Goal: Information Seeking & Learning: Learn about a topic

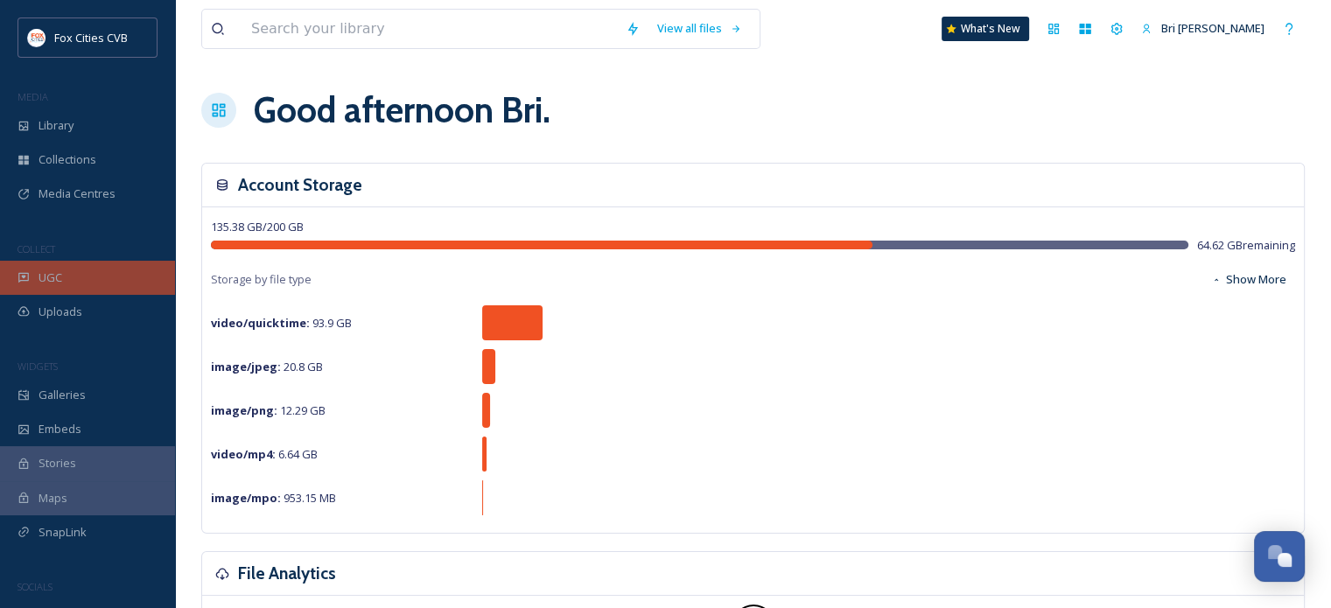
click at [53, 277] on span "UGC" at bounding box center [51, 278] width 24 height 17
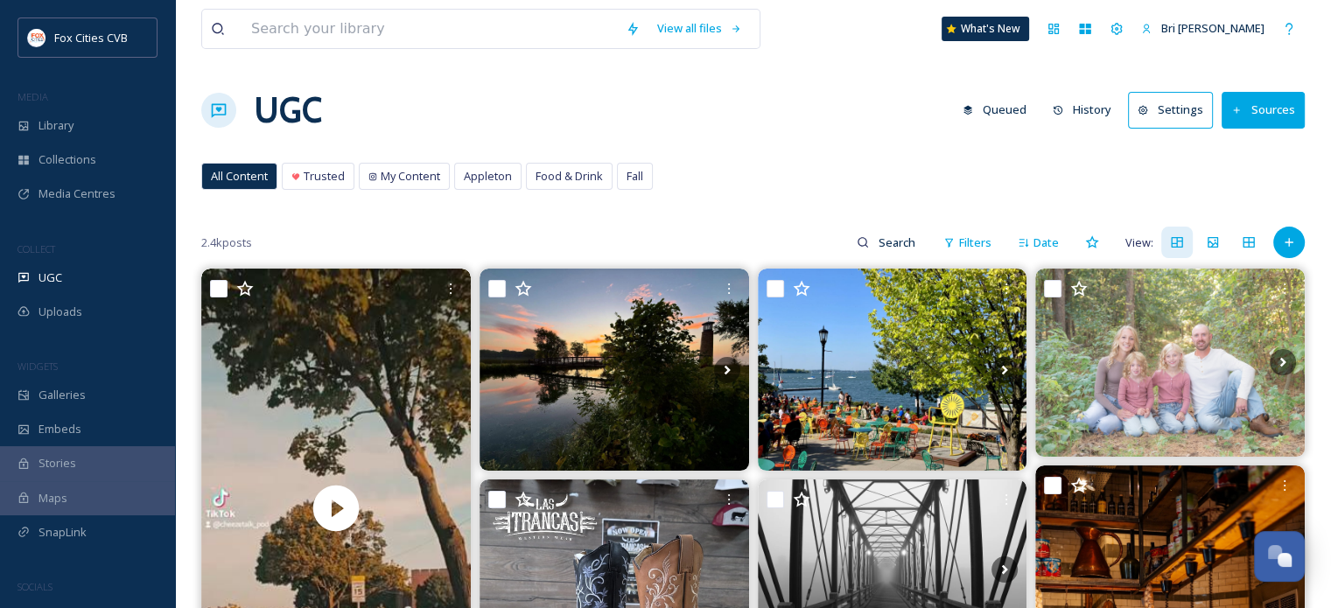
scroll to position [63, 0]
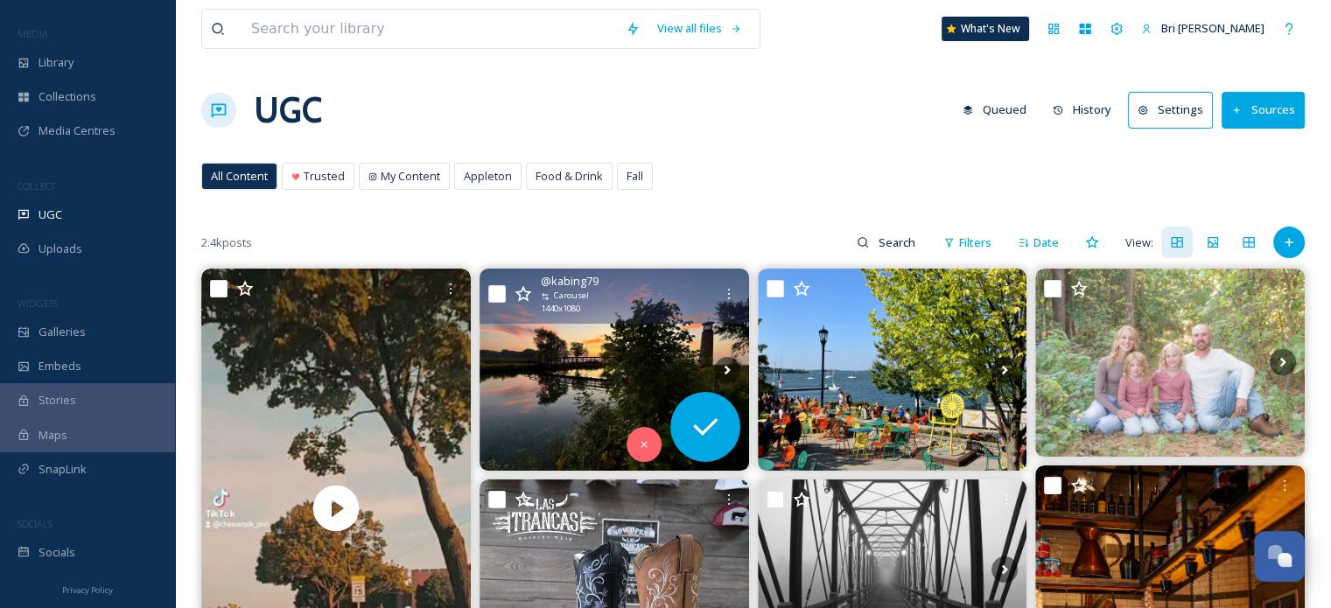
click at [574, 383] on img at bounding box center [615, 370] width 270 height 202
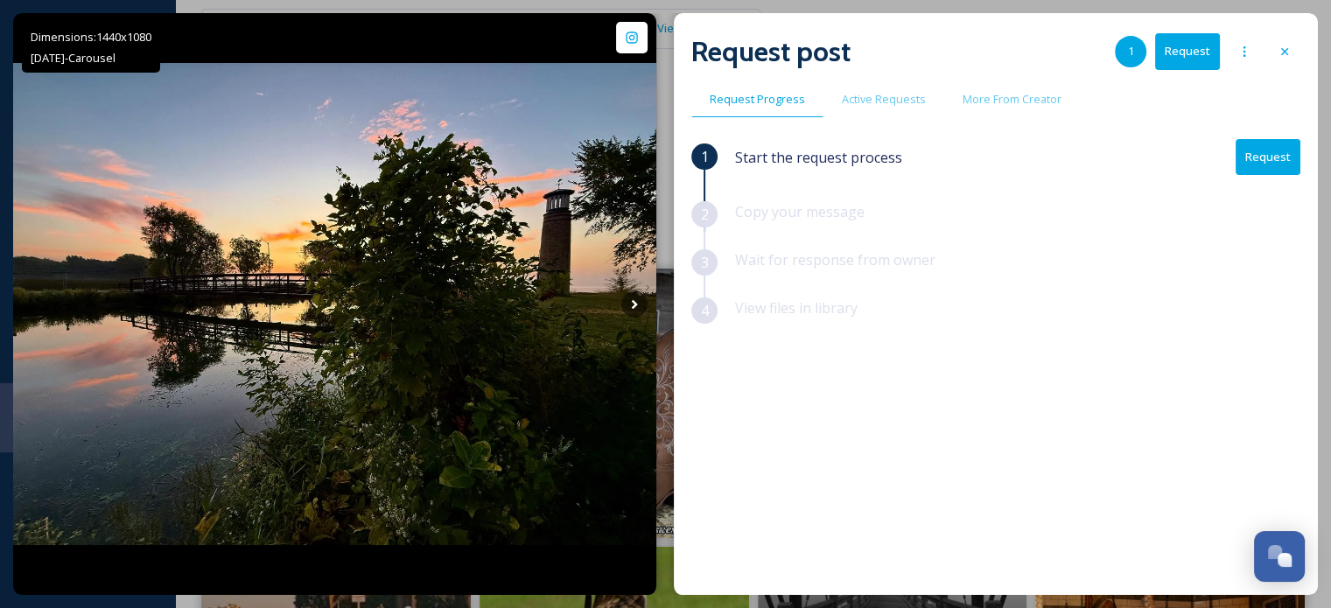
click at [672, 24] on div "Dimensions: 1440 x [DATE] - Carousel @ kabing79 Posted about 16 hours ago View …" at bounding box center [665, 304] width 1305 height 582
click at [1269, 54] on div at bounding box center [1285, 52] width 32 height 32
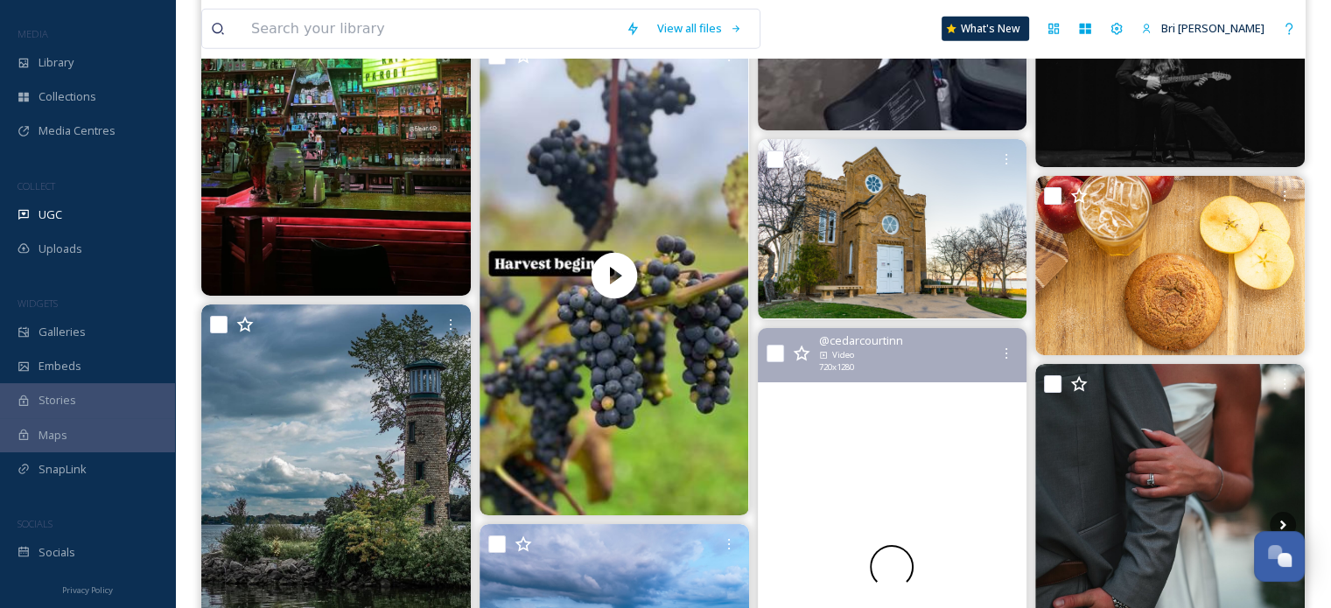
scroll to position [5746, 0]
